Goal: Task Accomplishment & Management: Complete application form

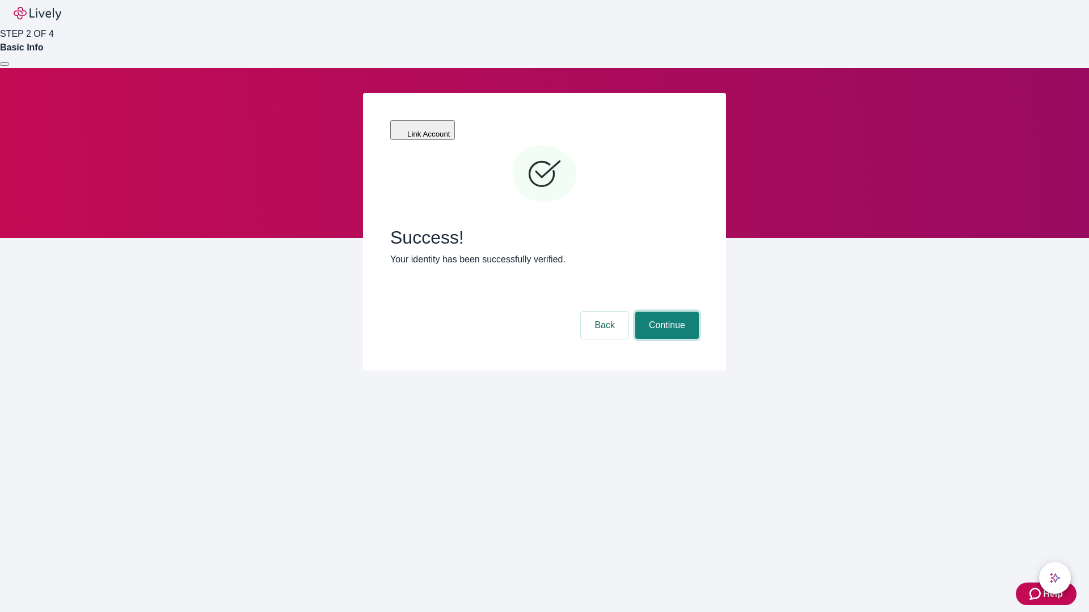
click at [665, 312] on button "Continue" at bounding box center [667, 325] width 64 height 27
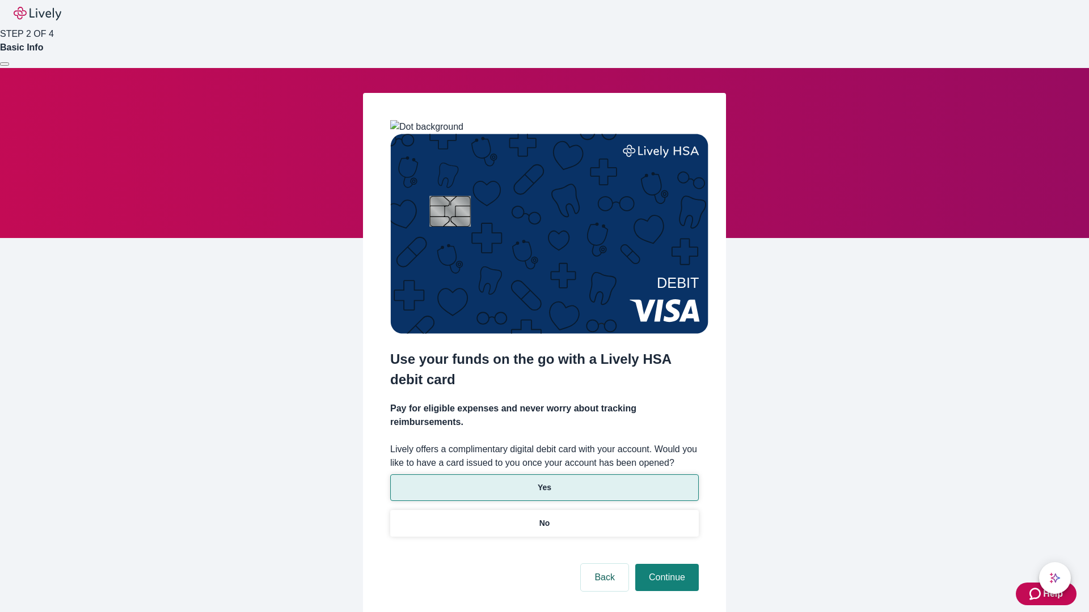
click at [544, 482] on p "Yes" at bounding box center [545, 488] width 14 height 12
click at [665, 564] on button "Continue" at bounding box center [667, 577] width 64 height 27
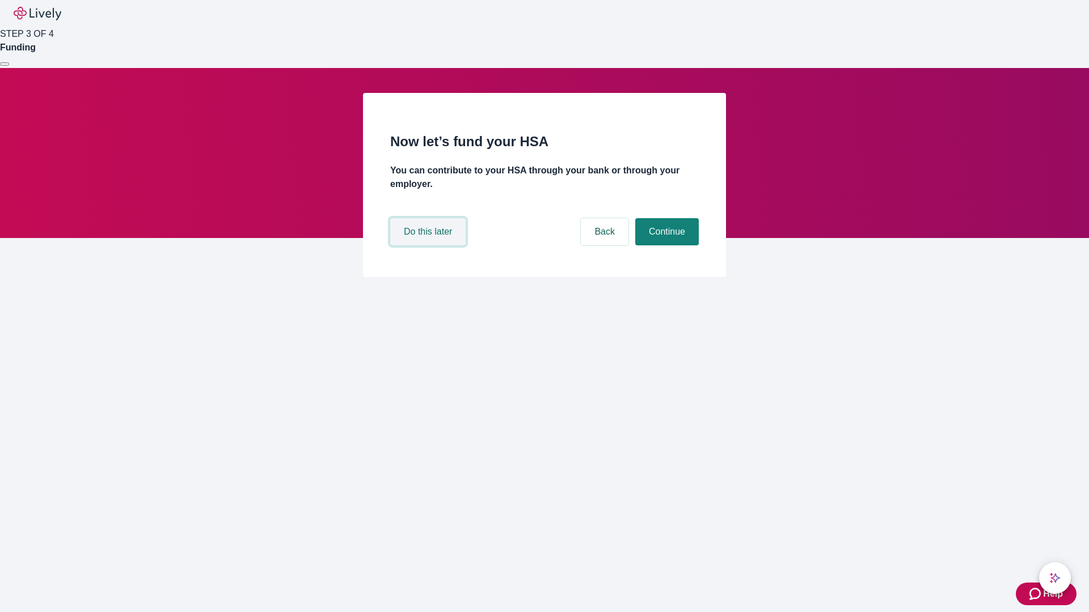
click at [429, 246] on button "Do this later" at bounding box center [427, 231] width 75 height 27
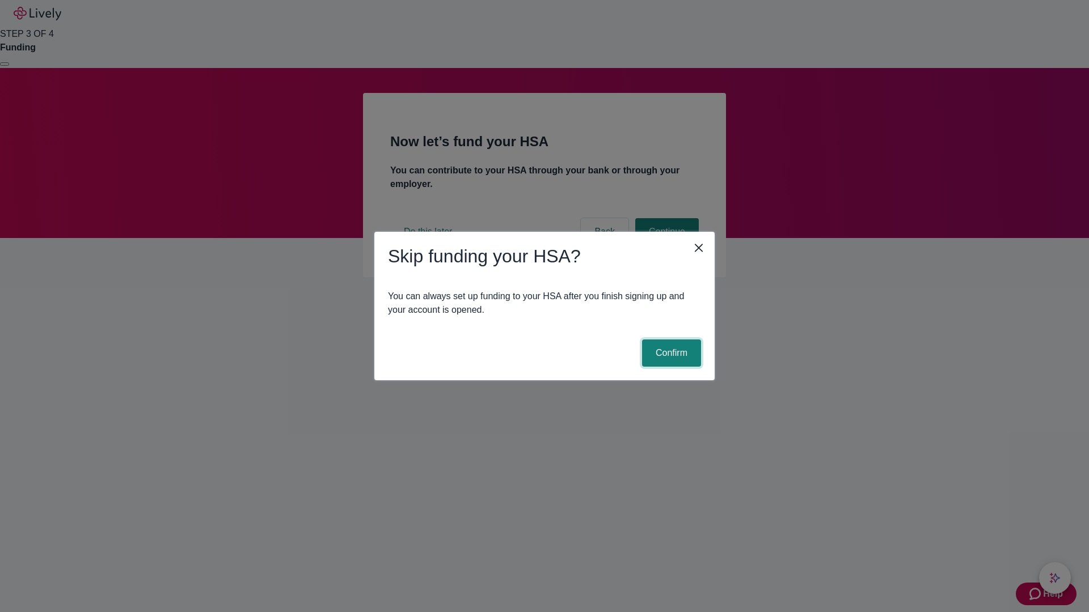
click at [670, 353] on button "Confirm" at bounding box center [671, 353] width 59 height 27
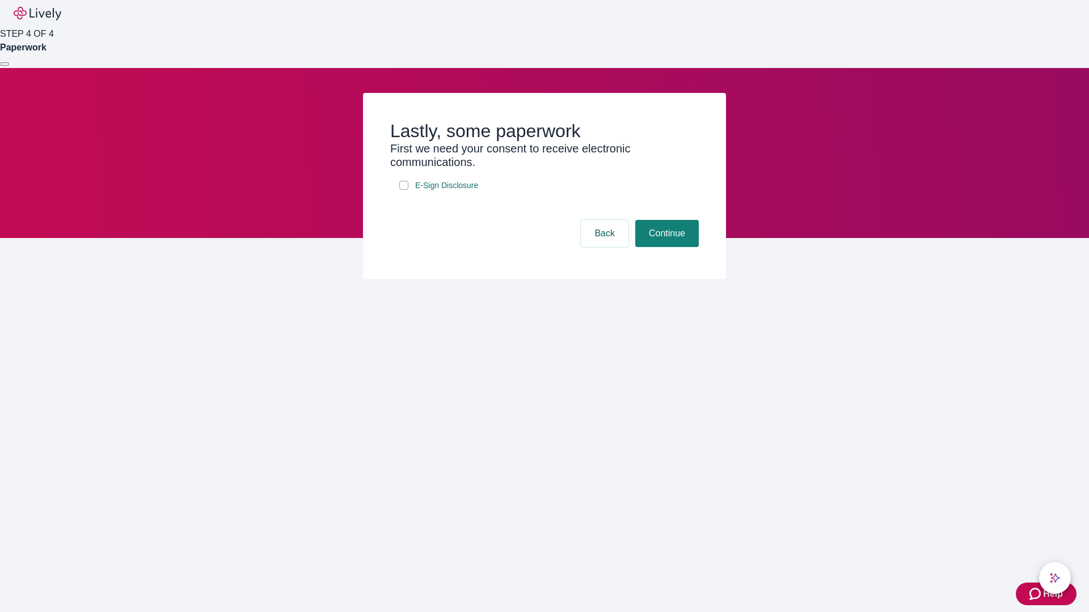
click at [404, 190] on input "E-Sign Disclosure" at bounding box center [403, 185] width 9 height 9
checkbox input "true"
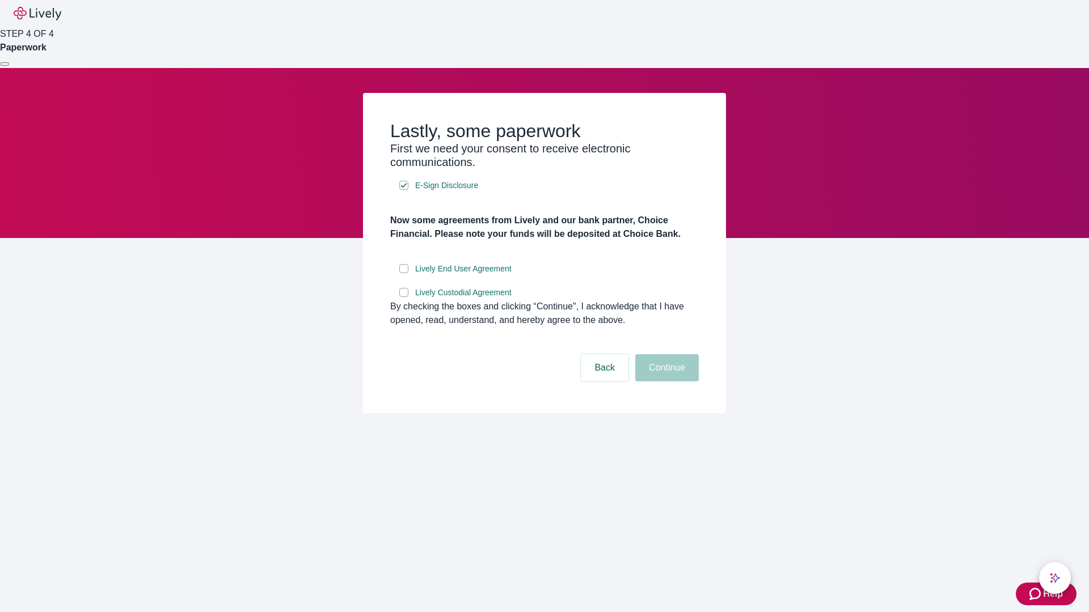
click at [404, 273] on input "Lively End User Agreement" at bounding box center [403, 268] width 9 height 9
checkbox input "true"
click at [404, 297] on input "Lively Custodial Agreement" at bounding box center [403, 292] width 9 height 9
checkbox input "true"
click at [665, 382] on button "Continue" at bounding box center [667, 367] width 64 height 27
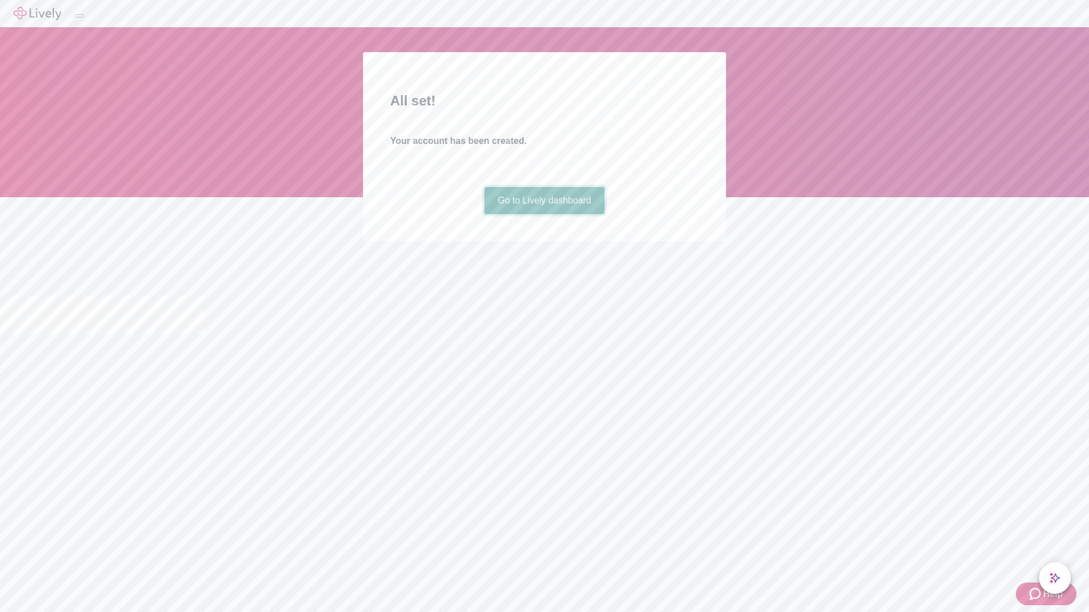
click at [544, 214] on link "Go to Lively dashboard" at bounding box center [544, 200] width 121 height 27
